Goal: Information Seeking & Learning: Find specific fact

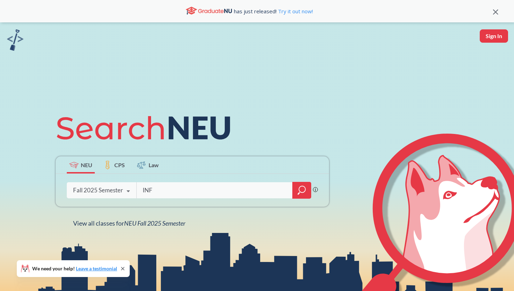
type input "INFO"
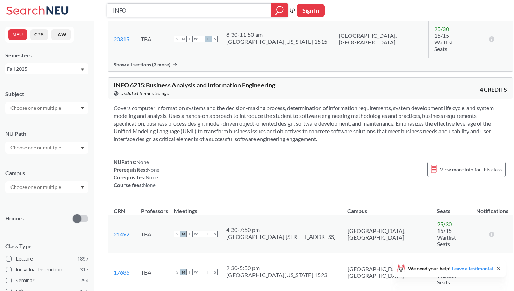
scroll to position [913, 0]
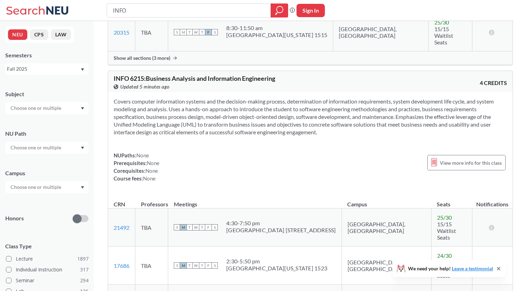
click at [75, 143] on div at bounding box center [46, 148] width 83 height 12
click at [67, 104] on div at bounding box center [46, 108] width 83 height 12
click at [69, 110] on div at bounding box center [46, 108] width 83 height 12
click at [63, 192] on div at bounding box center [46, 187] width 83 height 12
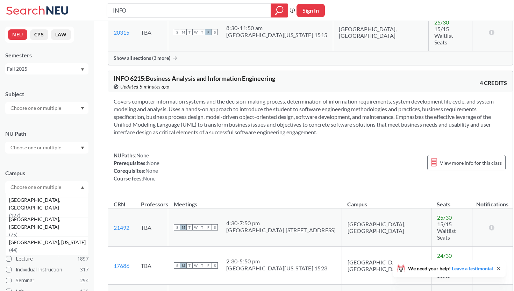
scroll to position [55, 0]
click at [48, 210] on div "[GEOGRAPHIC_DATA], [GEOGRAPHIC_DATA] ( 127 )" at bounding box center [46, 204] width 83 height 19
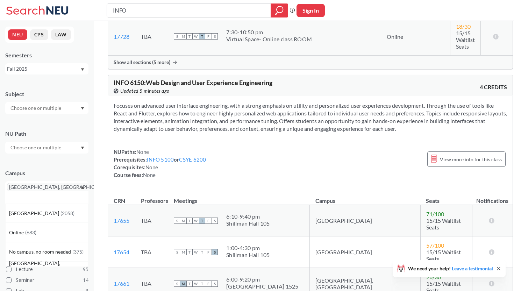
scroll to position [460, 0]
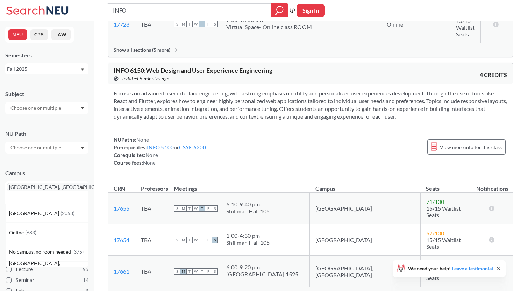
click at [169, 291] on span "Show all sections (5 more)" at bounding box center [142, 294] width 57 height 6
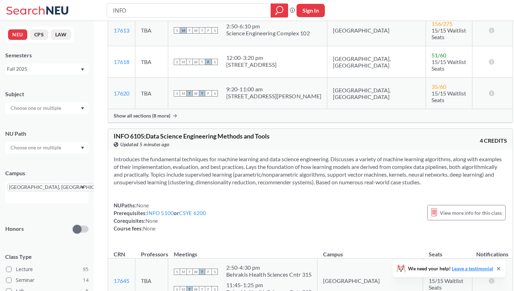
scroll to position [1118, 0]
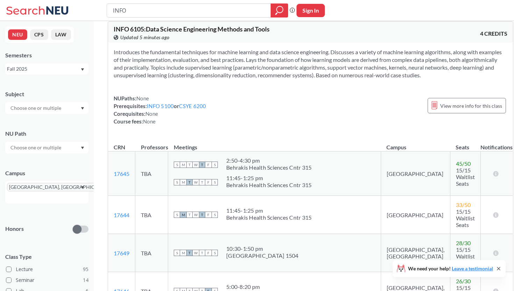
scroll to position [1220, 0]
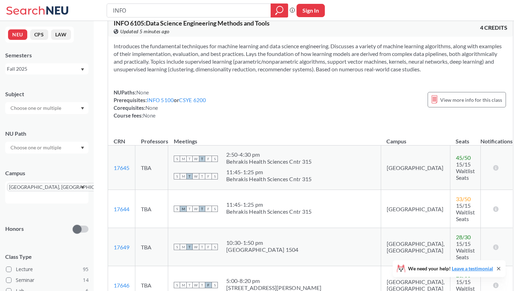
drag, startPoint x: 233, startPoint y: 178, endPoint x: 322, endPoint y: 183, distance: 89.7
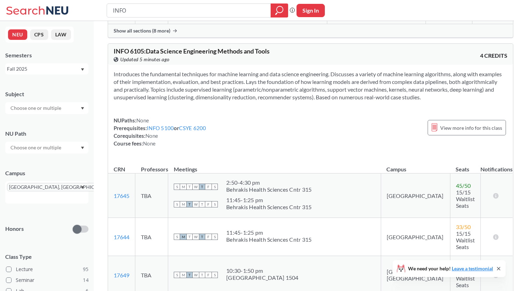
scroll to position [1170, 0]
